Goal: Information Seeking & Learning: Learn about a topic

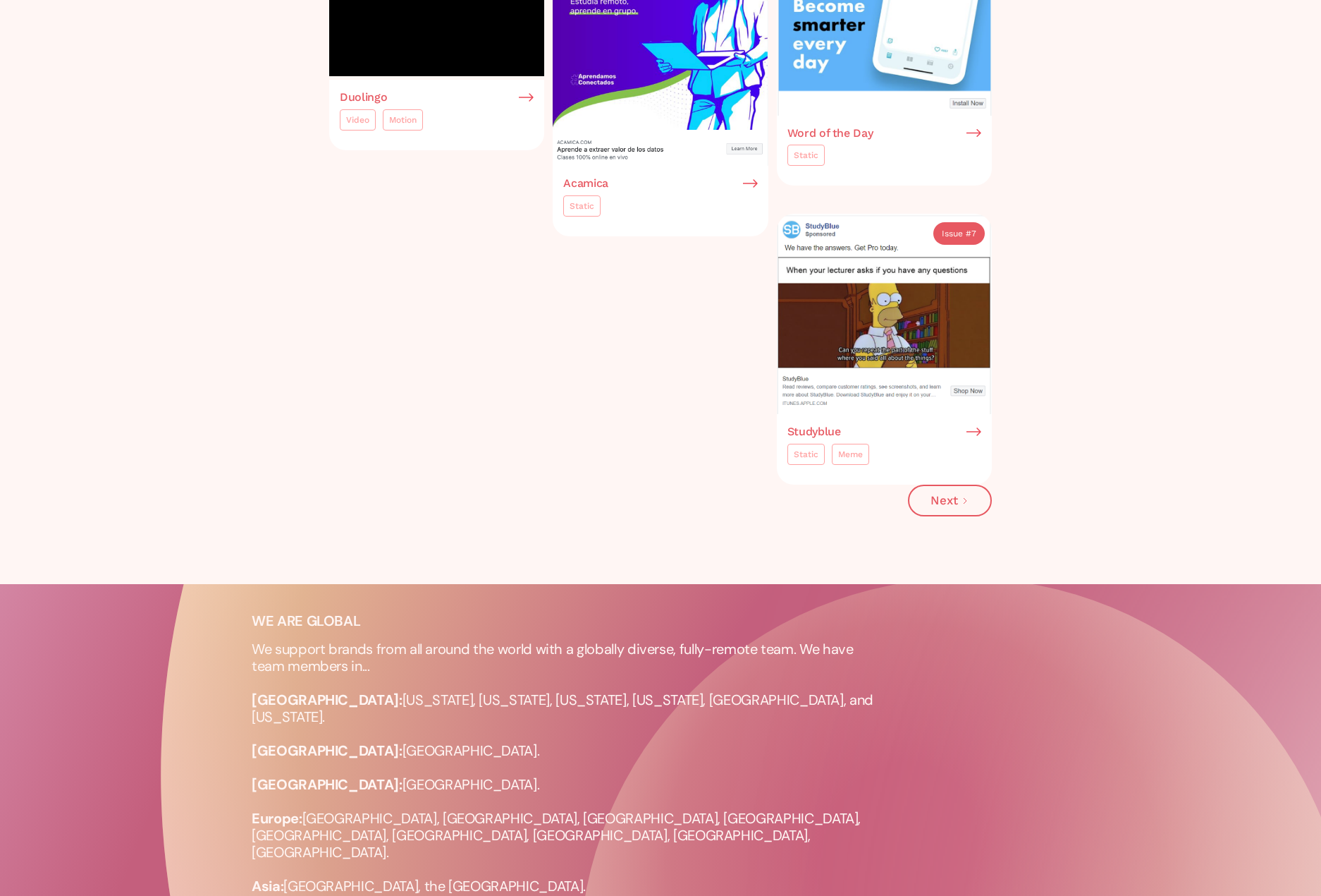
scroll to position [1481, 0]
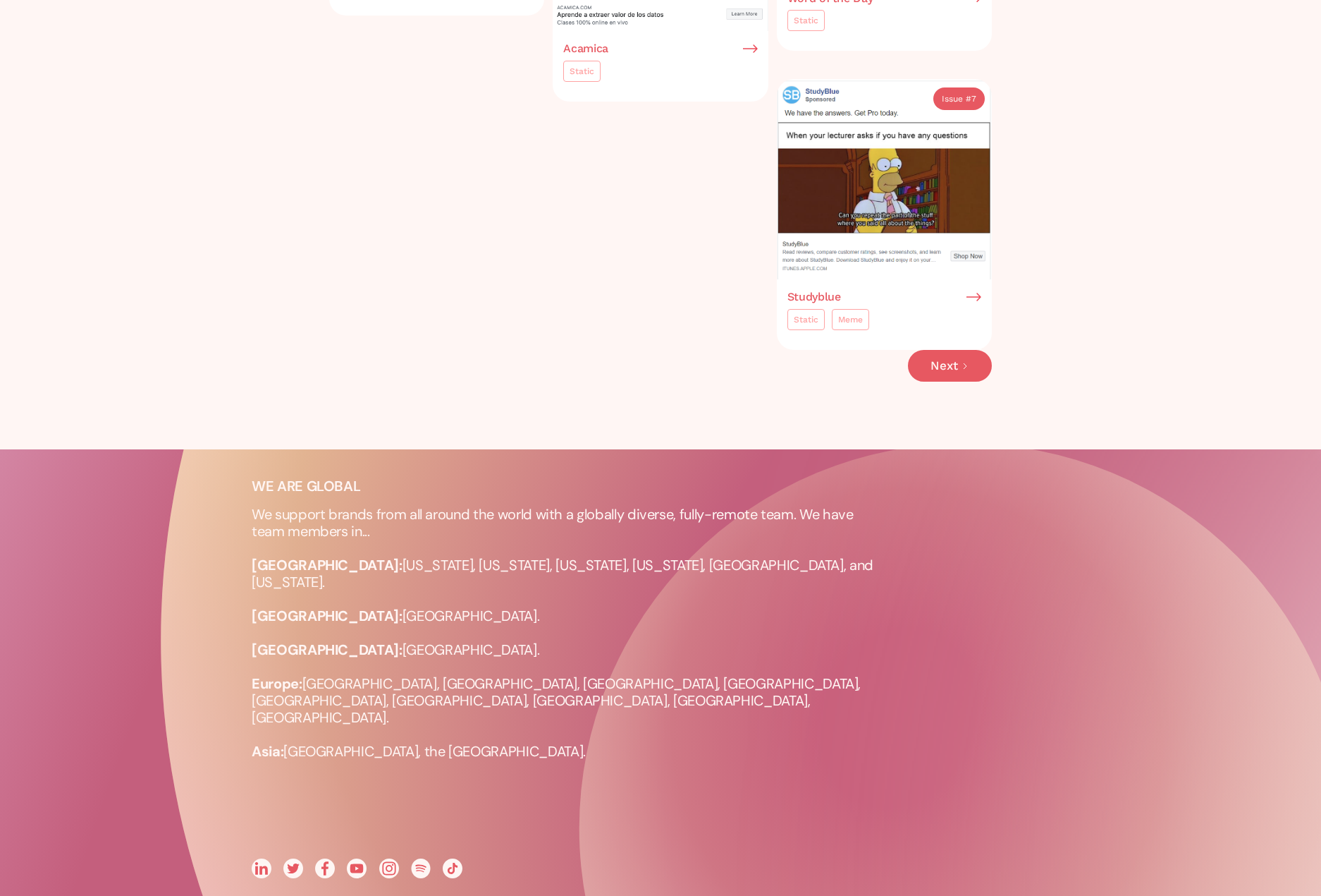
click at [959, 359] on link "Next" at bounding box center [950, 366] width 84 height 32
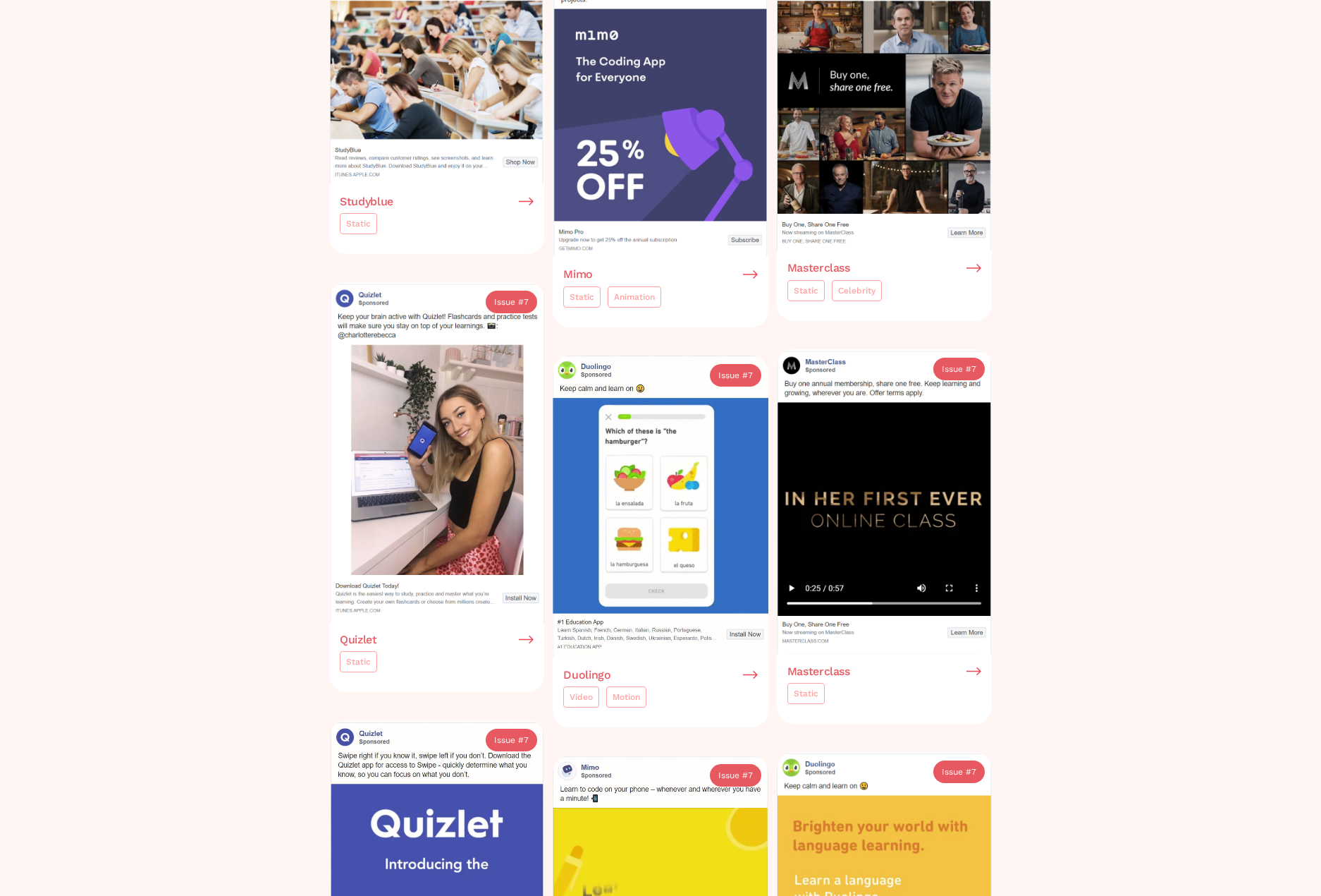
scroll to position [423, 0]
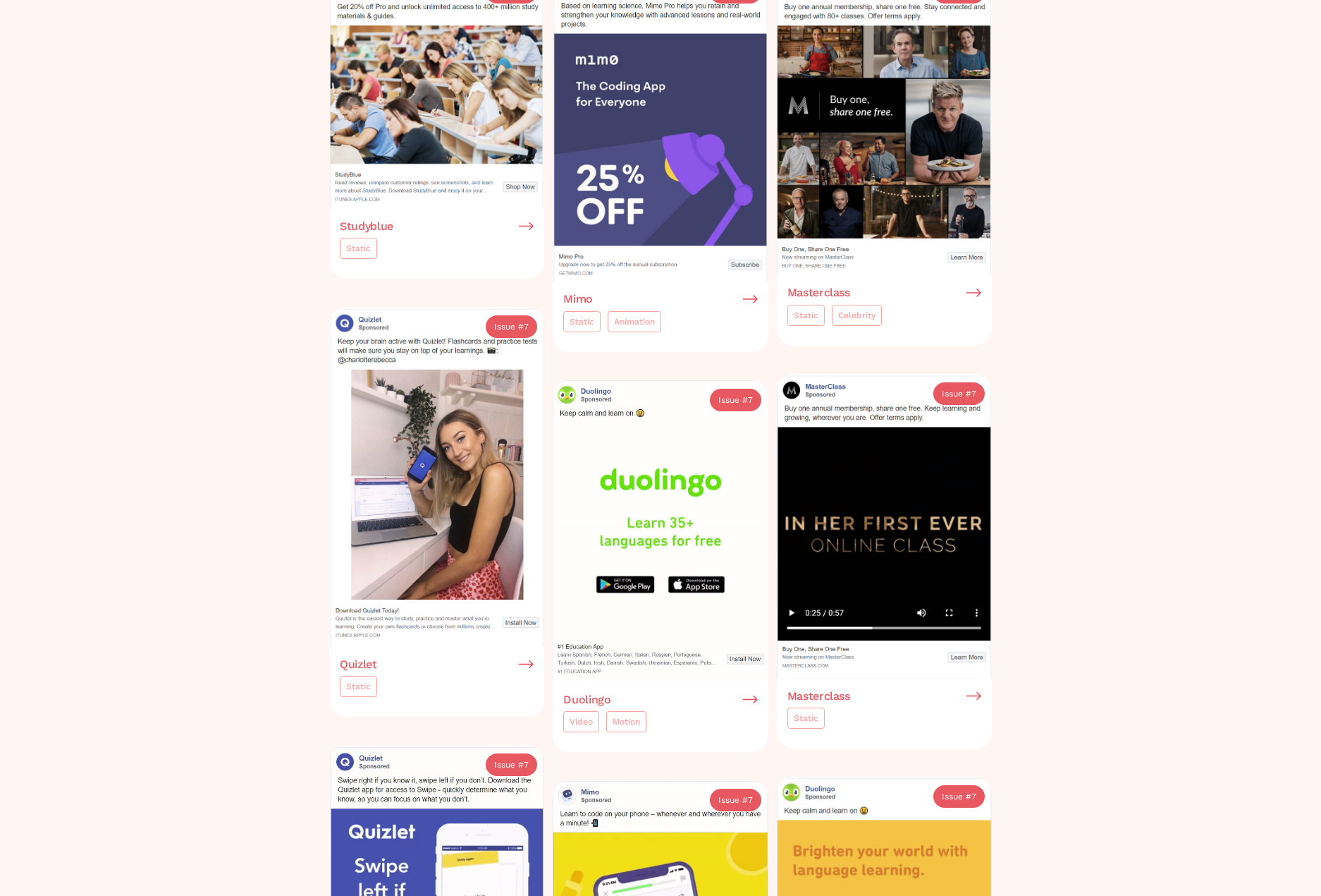
click at [530, 661] on img at bounding box center [526, 664] width 15 height 13
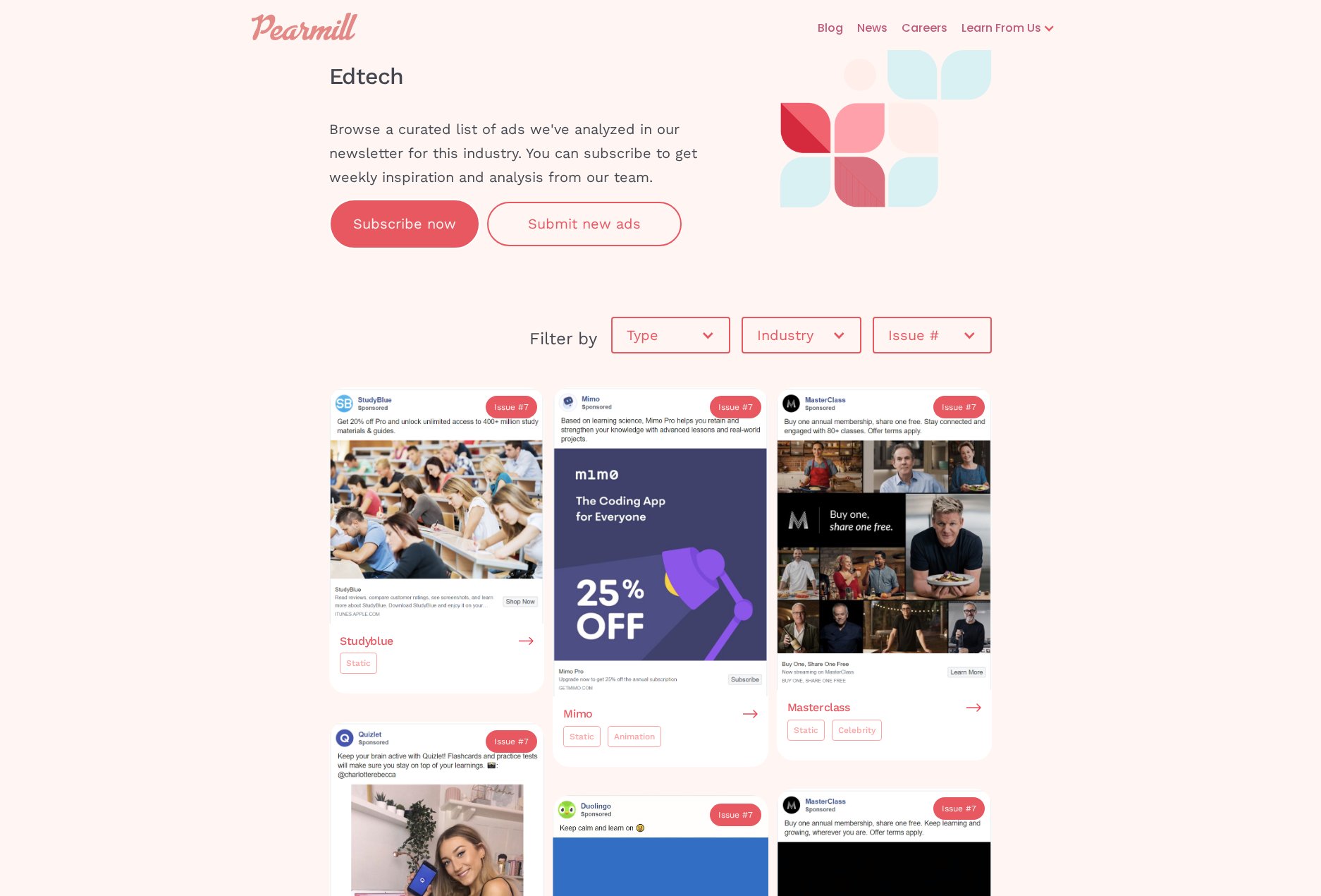
scroll to position [0, 0]
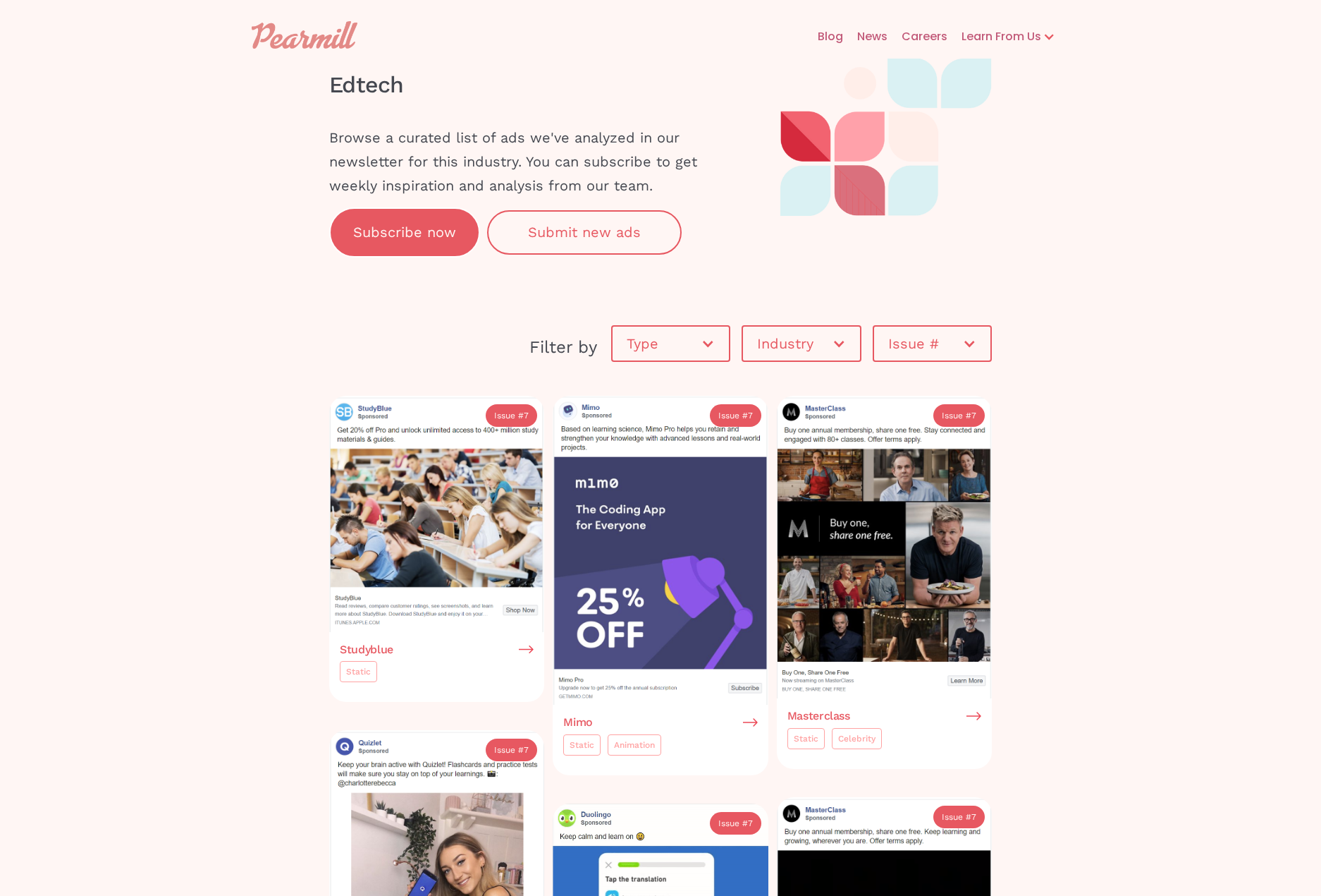
click at [838, 350] on div at bounding box center [839, 343] width 14 height 14
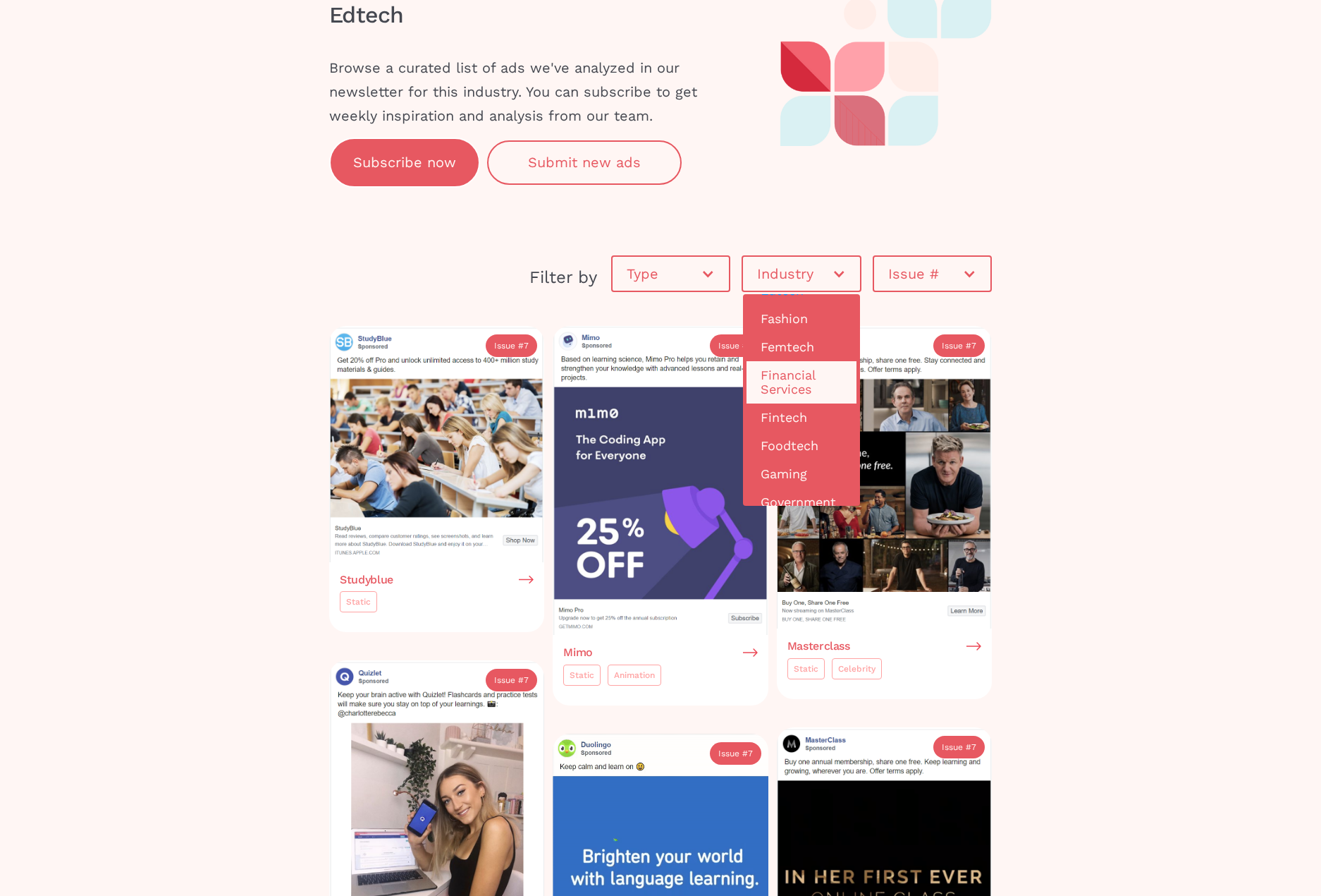
scroll to position [71, 0]
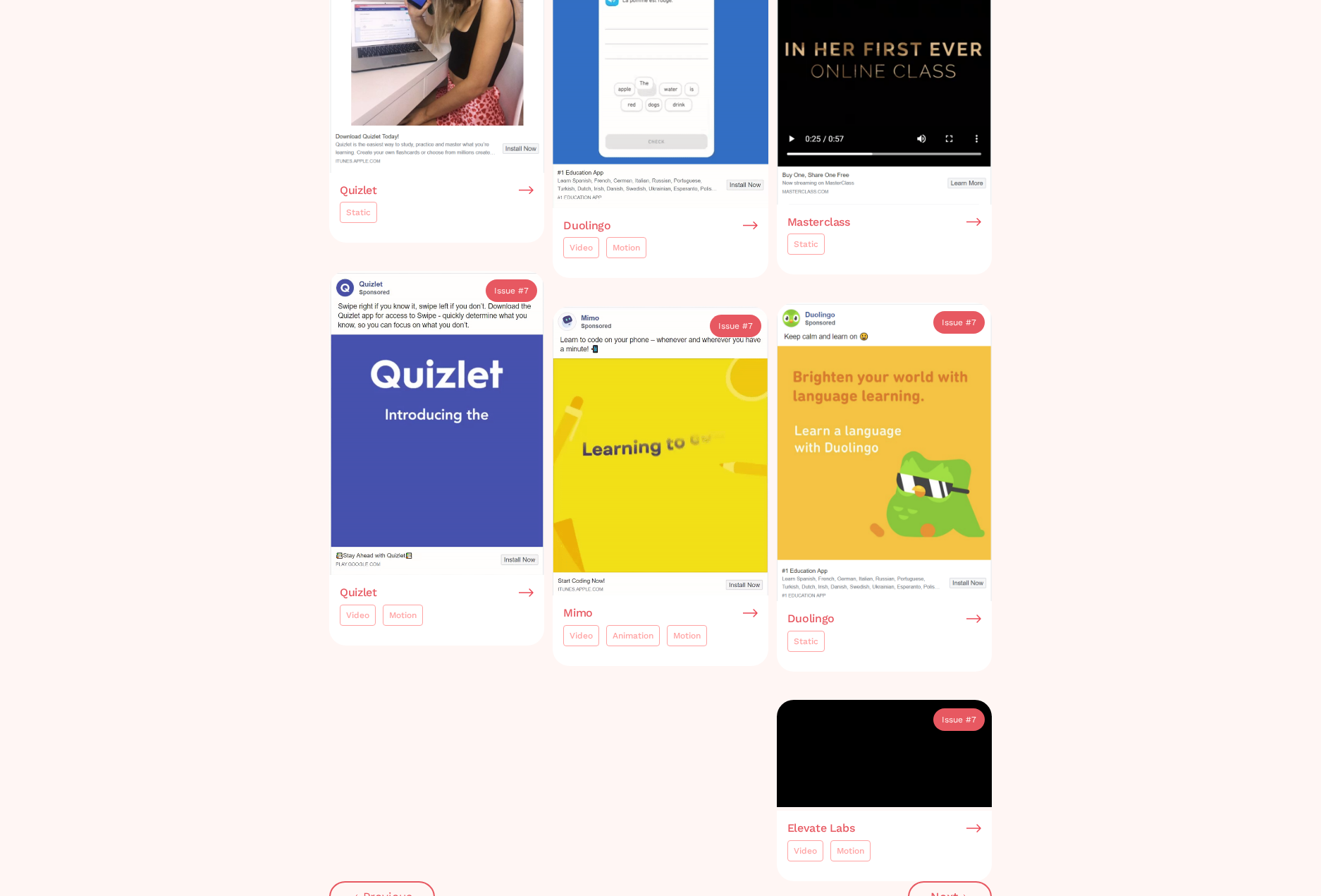
scroll to position [494, 0]
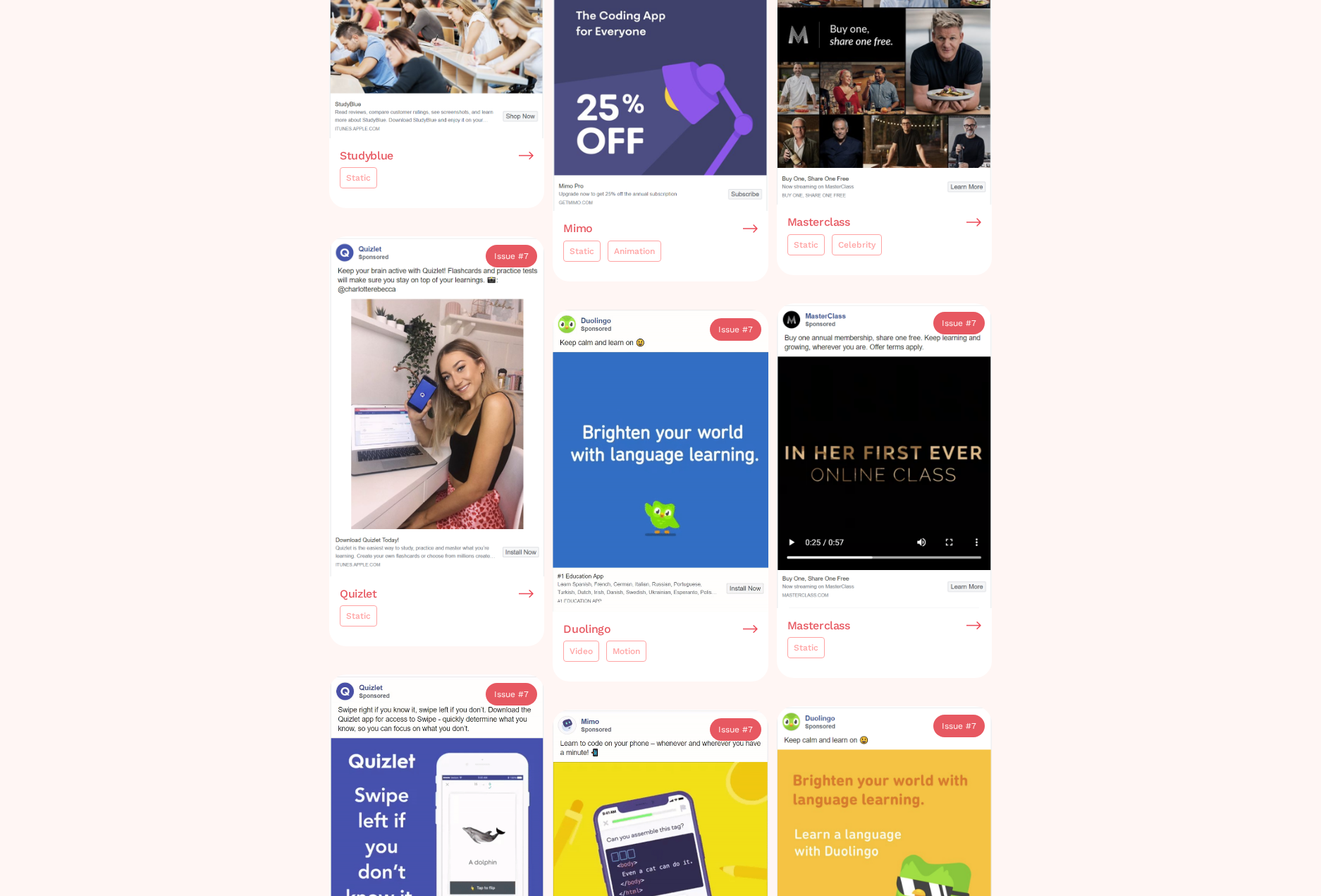
click at [395, 388] on img at bounding box center [437, 406] width 216 height 339
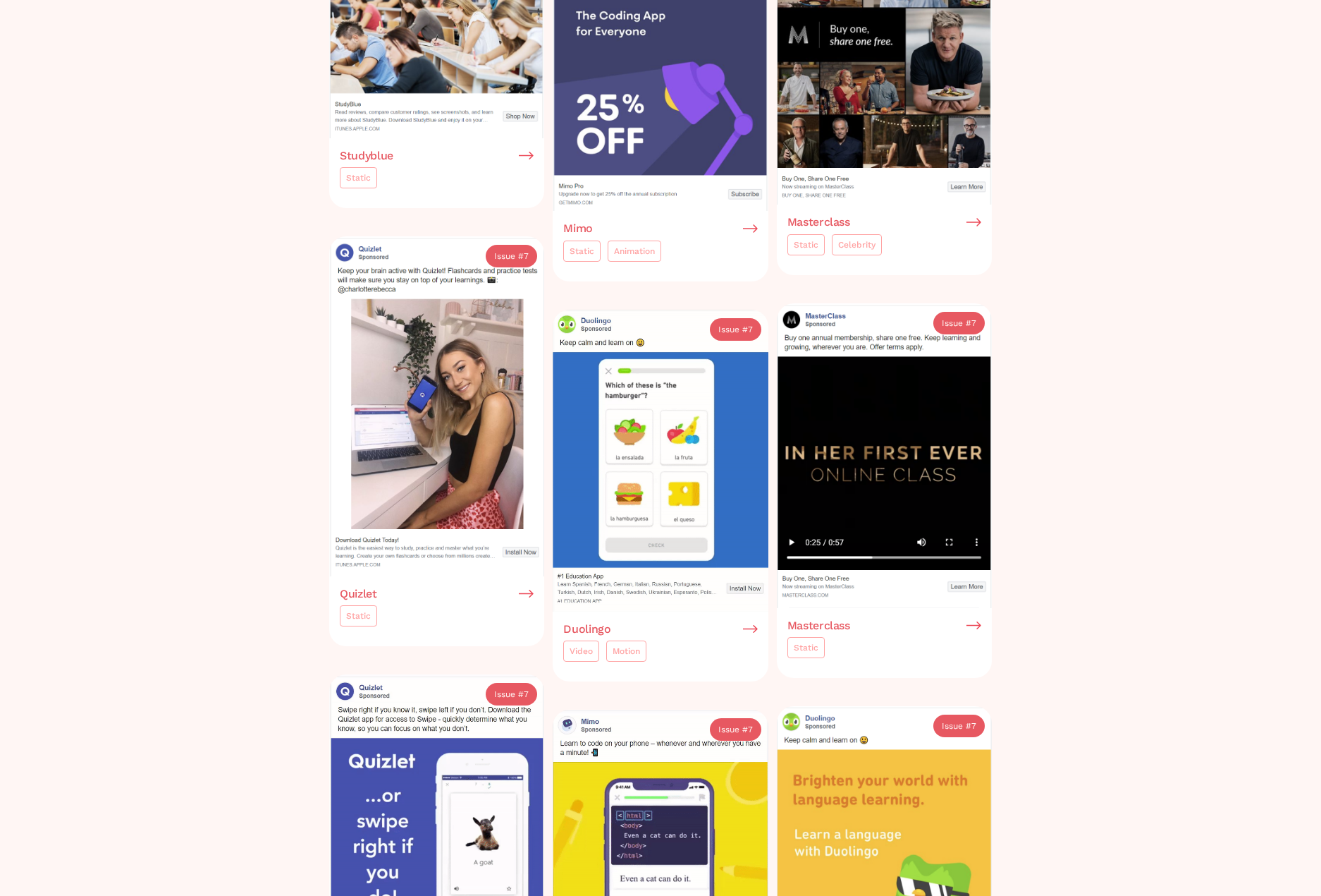
click at [417, 401] on img at bounding box center [437, 406] width 216 height 339
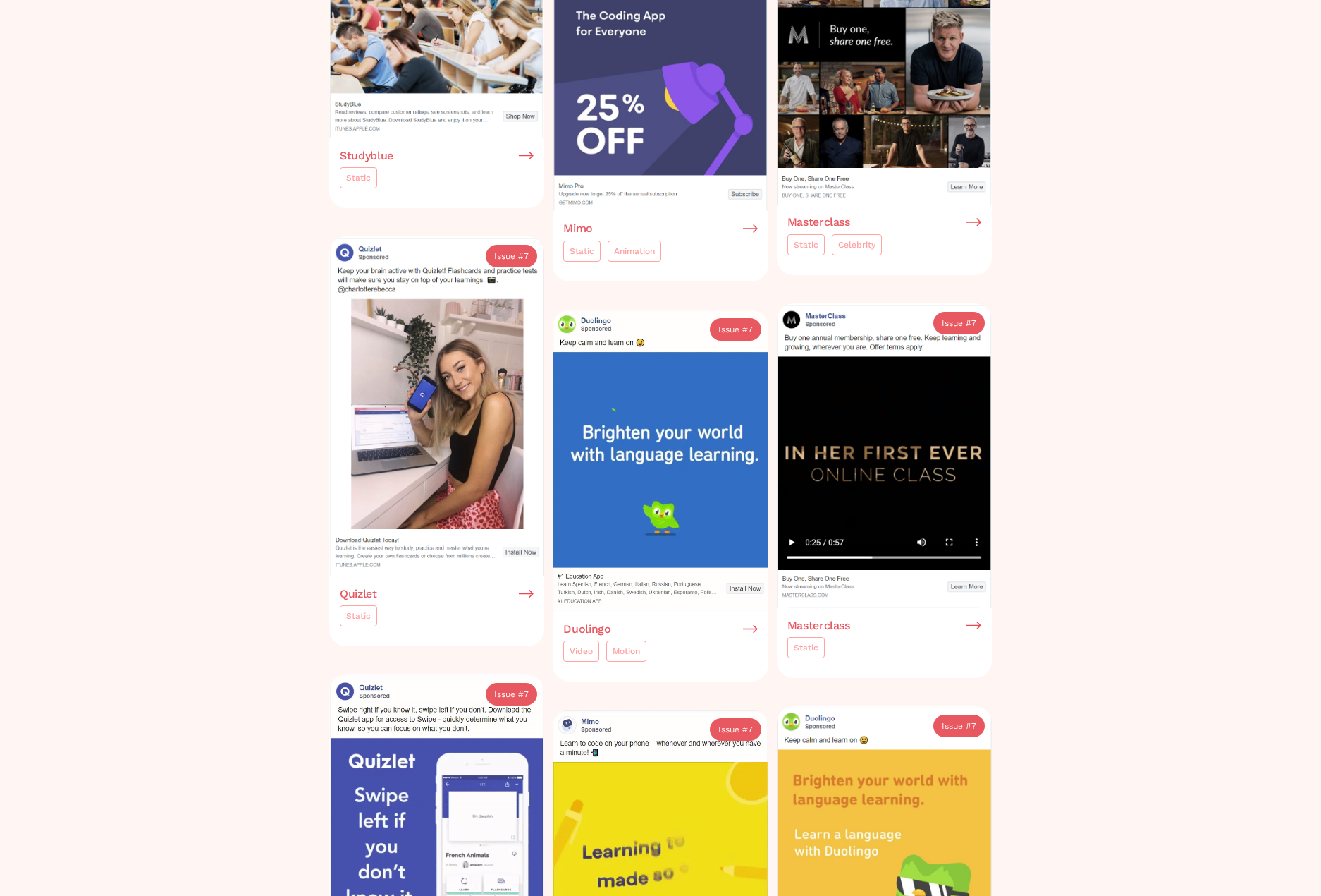
click at [359, 612] on div "Static" at bounding box center [358, 616] width 25 height 14
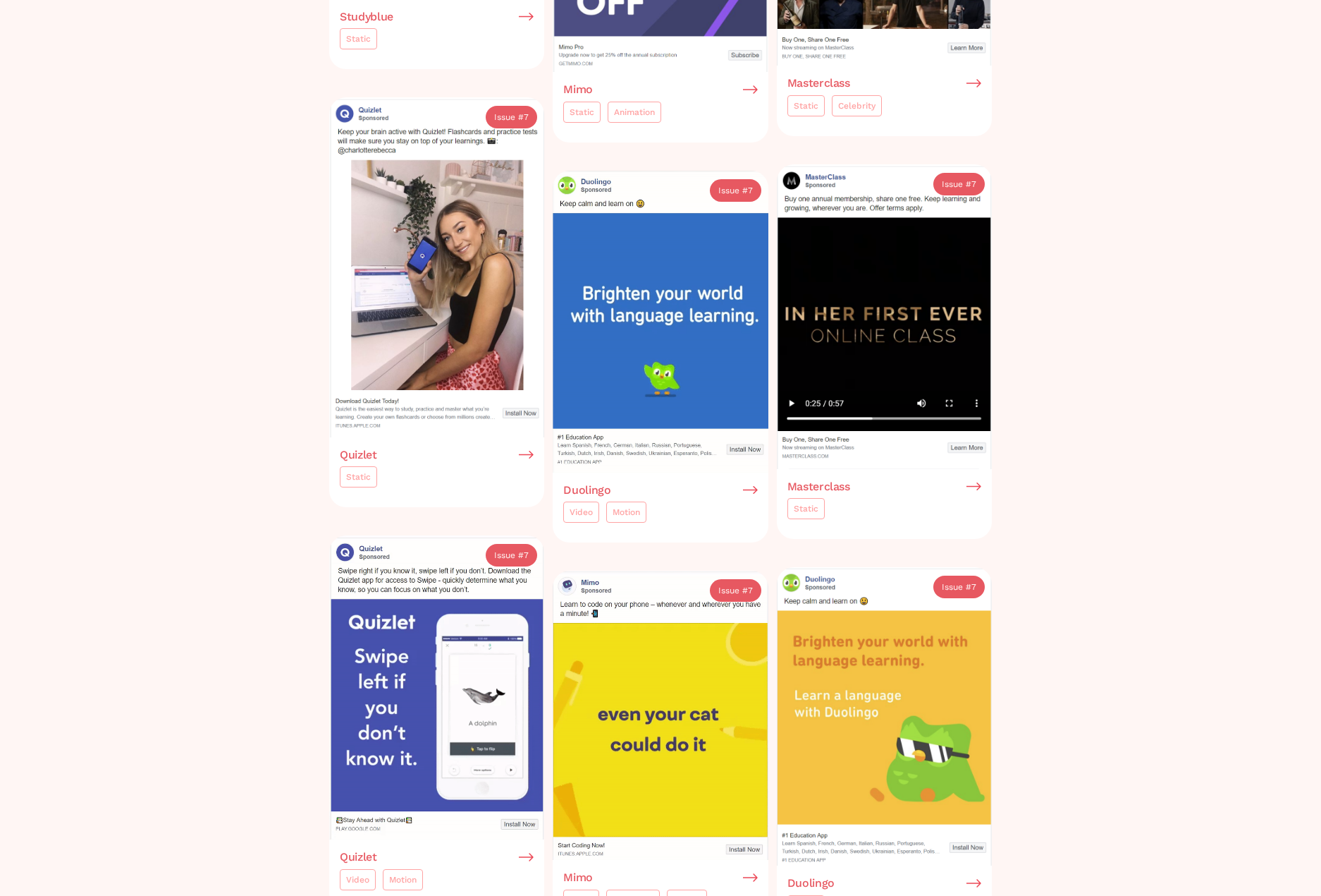
scroll to position [987, 0]
